Goal: Navigation & Orientation: Find specific page/section

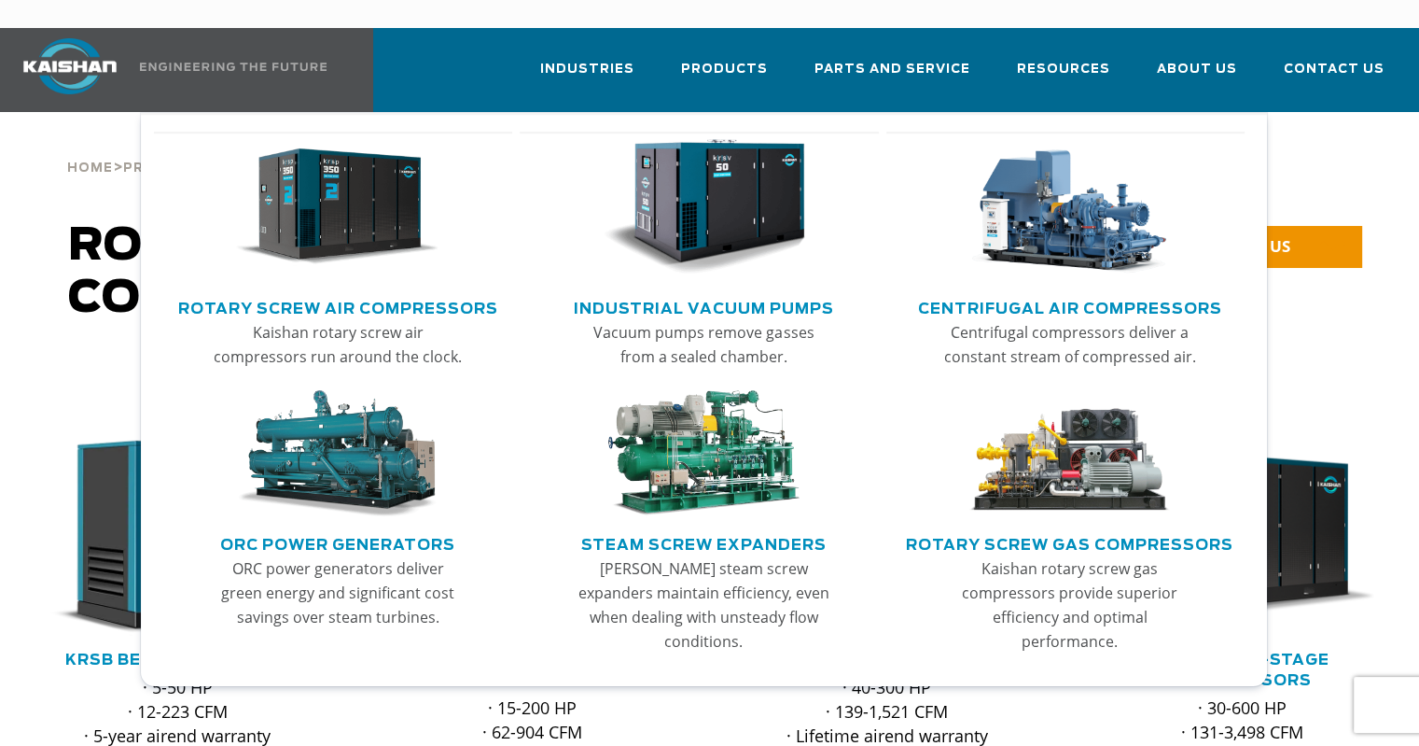
click at [422, 292] on link "Rotary Screw Air Compressors" at bounding box center [338, 306] width 320 height 28
